Goal: Navigation & Orientation: Find specific page/section

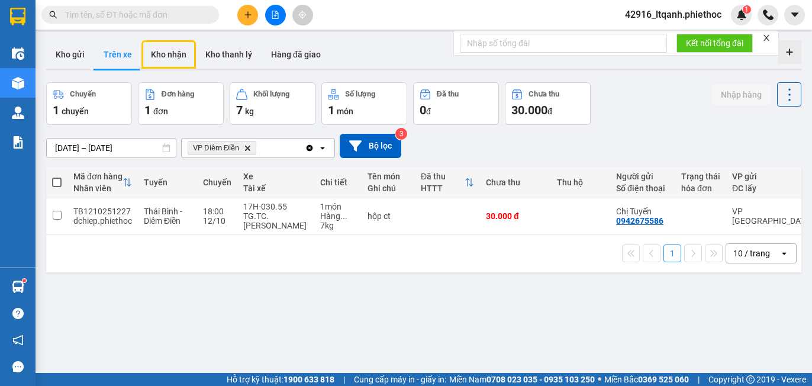
click at [174, 50] on button "Kho nhận" at bounding box center [168, 54] width 54 height 28
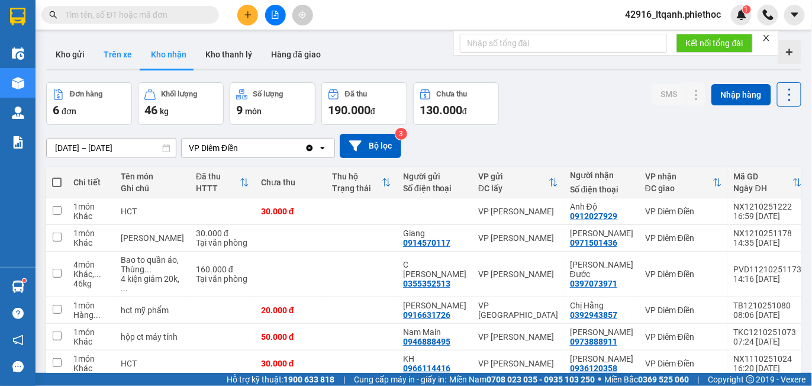
click at [119, 53] on button "Trên xe" at bounding box center [117, 54] width 47 height 28
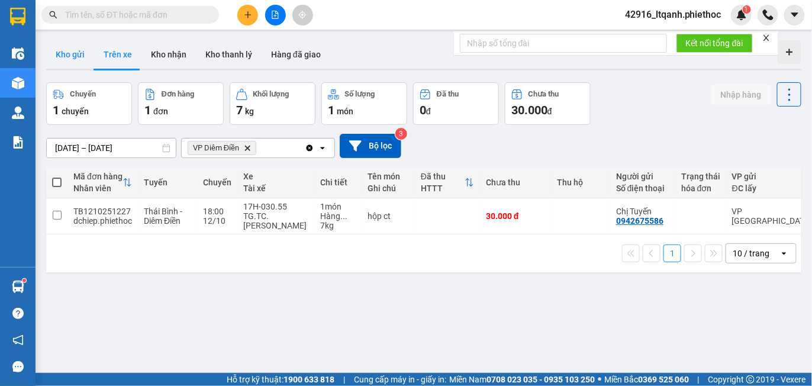
click at [64, 57] on button "Kho gửi" at bounding box center [70, 54] width 48 height 28
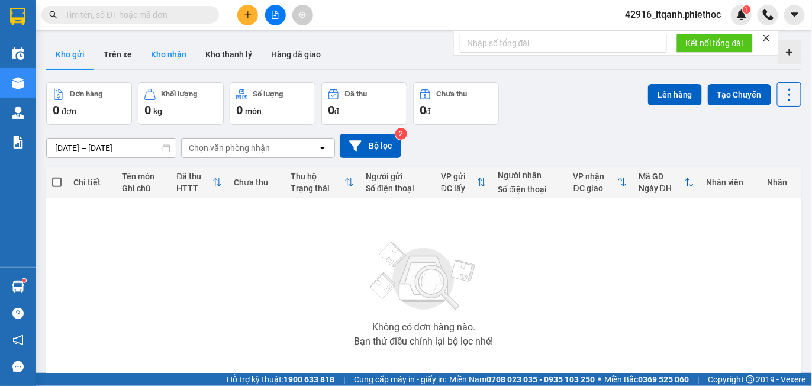
click at [165, 60] on button "Kho nhận" at bounding box center [168, 54] width 54 height 28
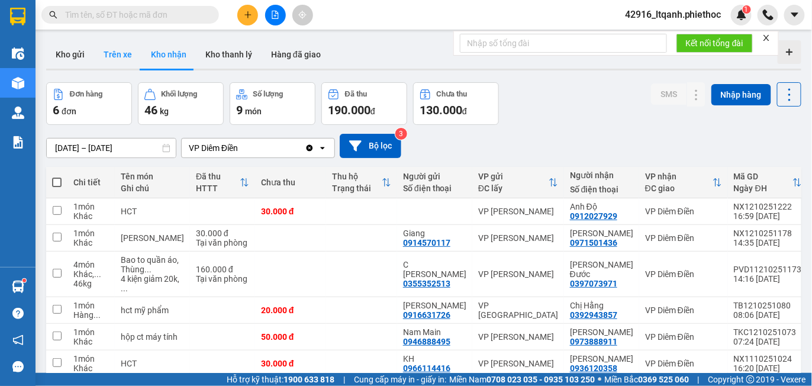
click at [111, 54] on button "Trên xe" at bounding box center [117, 54] width 47 height 28
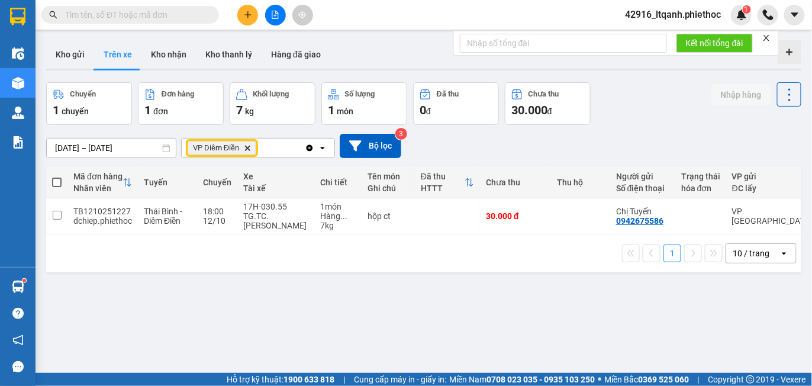
click at [248, 147] on icon "Delete" at bounding box center [247, 147] width 7 height 7
